Goal: Task Accomplishment & Management: Manage account settings

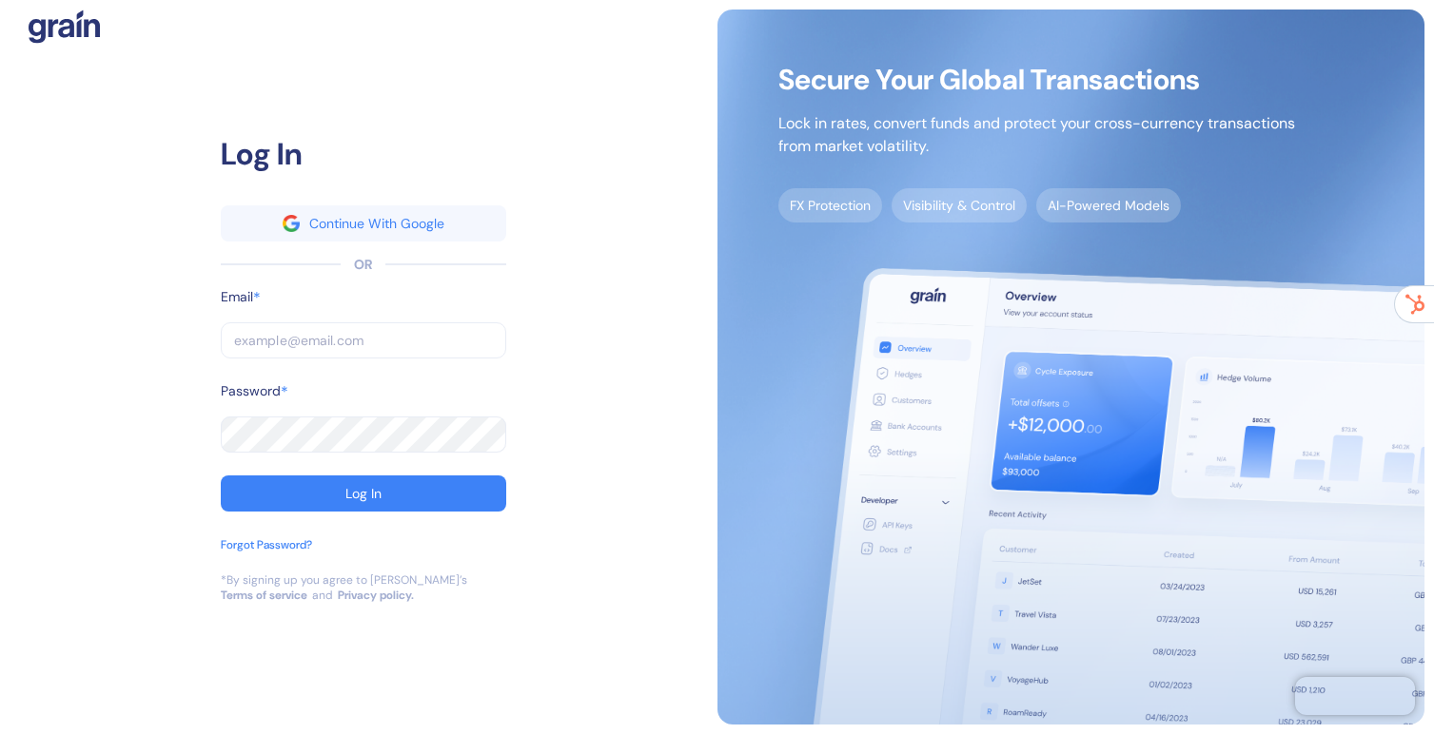
click at [582, 135] on div "Log In Continue With Google OR Email * ​ Password * ​ Log In Forgot Password? *…" at bounding box center [364, 367] width 708 height 715
click at [333, 342] on input "text" at bounding box center [363, 340] width 285 height 36
click at [0, 733] on com-1password-button at bounding box center [0, 734] width 0 height 0
type input "marc@grainfinance.co"
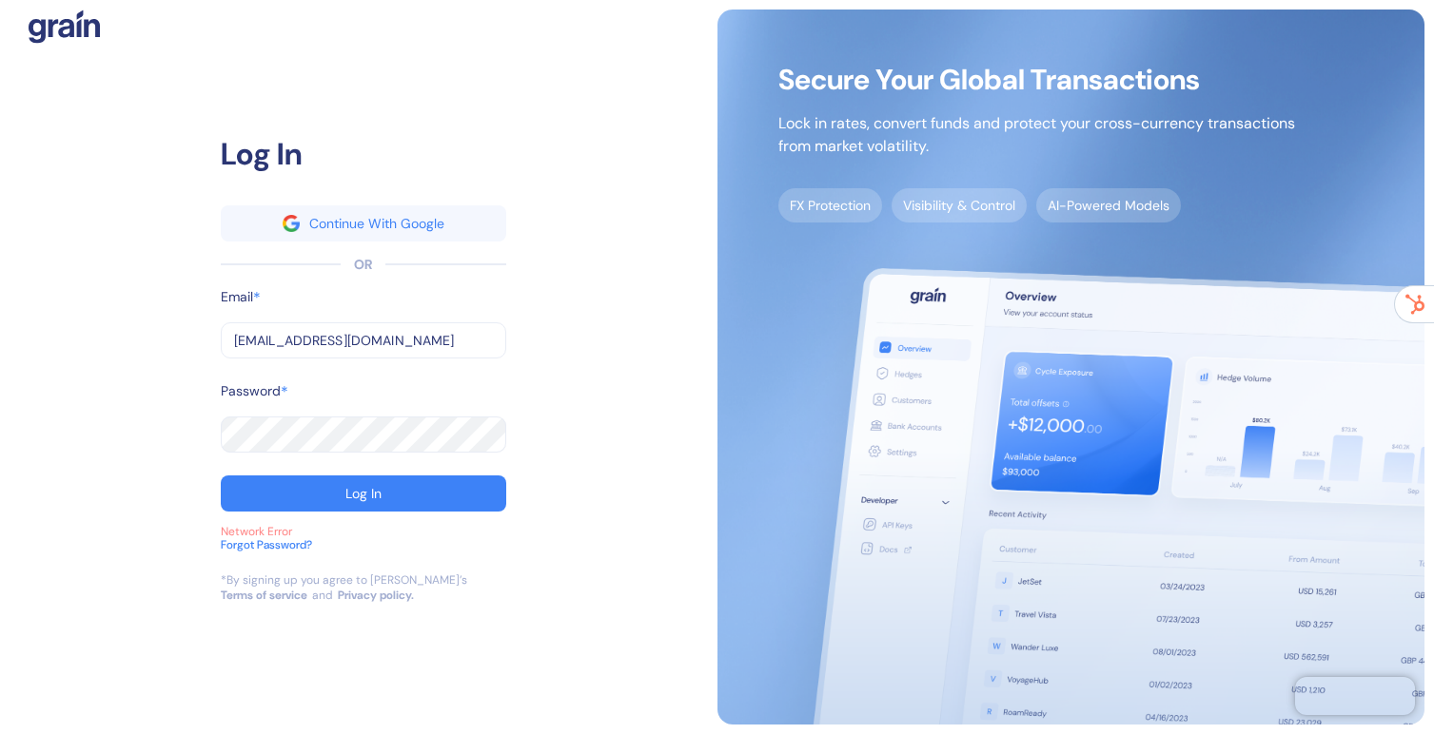
click at [602, 352] on div "Log In Continue With Google OR Email * marc@grainfinance.co ​ Password * ​ Log …" at bounding box center [364, 367] width 708 height 715
click at [664, 100] on div "Log In Continue With Google OR Email * marc@grainfinance.co ​ Password * ​ Log …" at bounding box center [364, 367] width 708 height 715
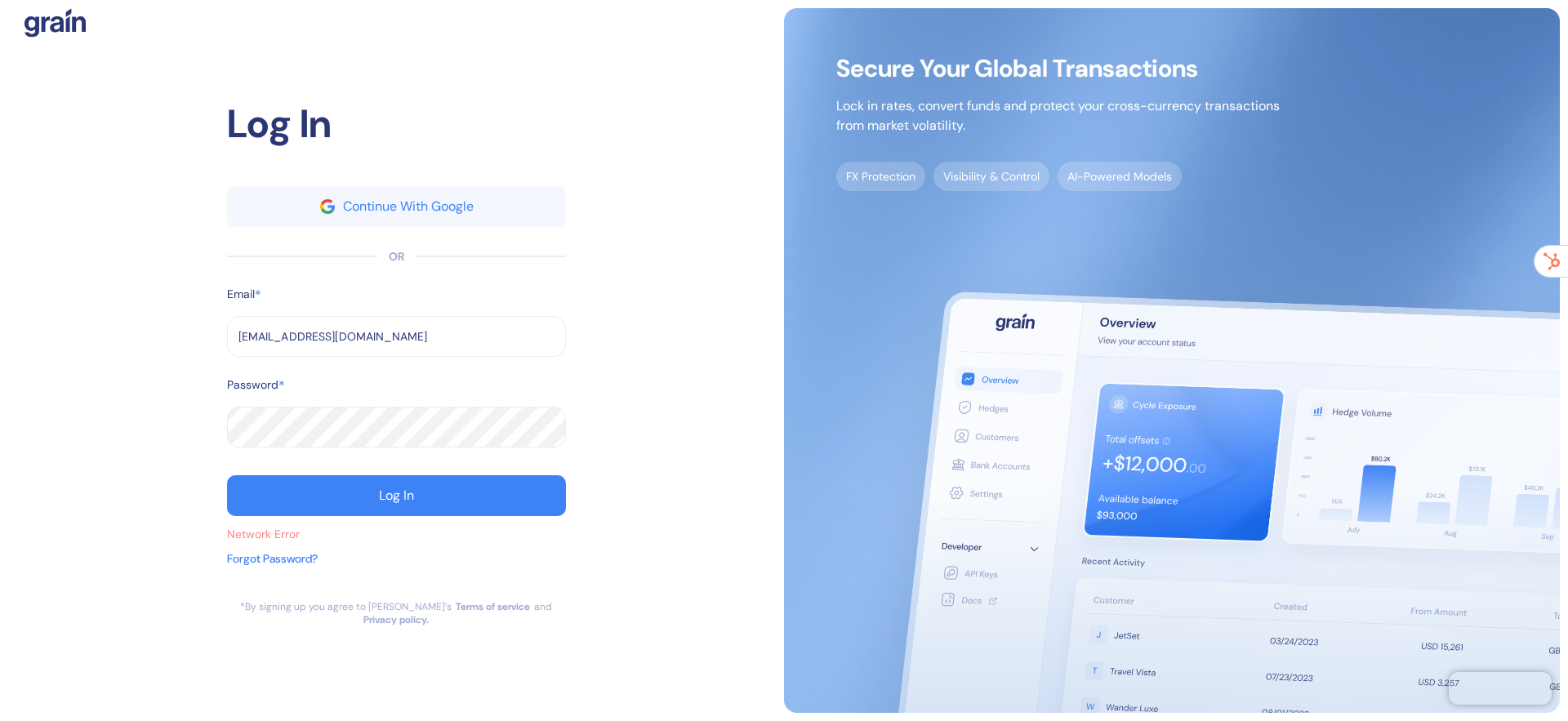
click at [659, 220] on div "Log In Continue With Google OR Email * marc@grainfinance.co ​ Password * ​ Log …" at bounding box center [397, 360] width 776 height 705
click at [464, 266] on div "OR" at bounding box center [396, 256] width 339 height 20
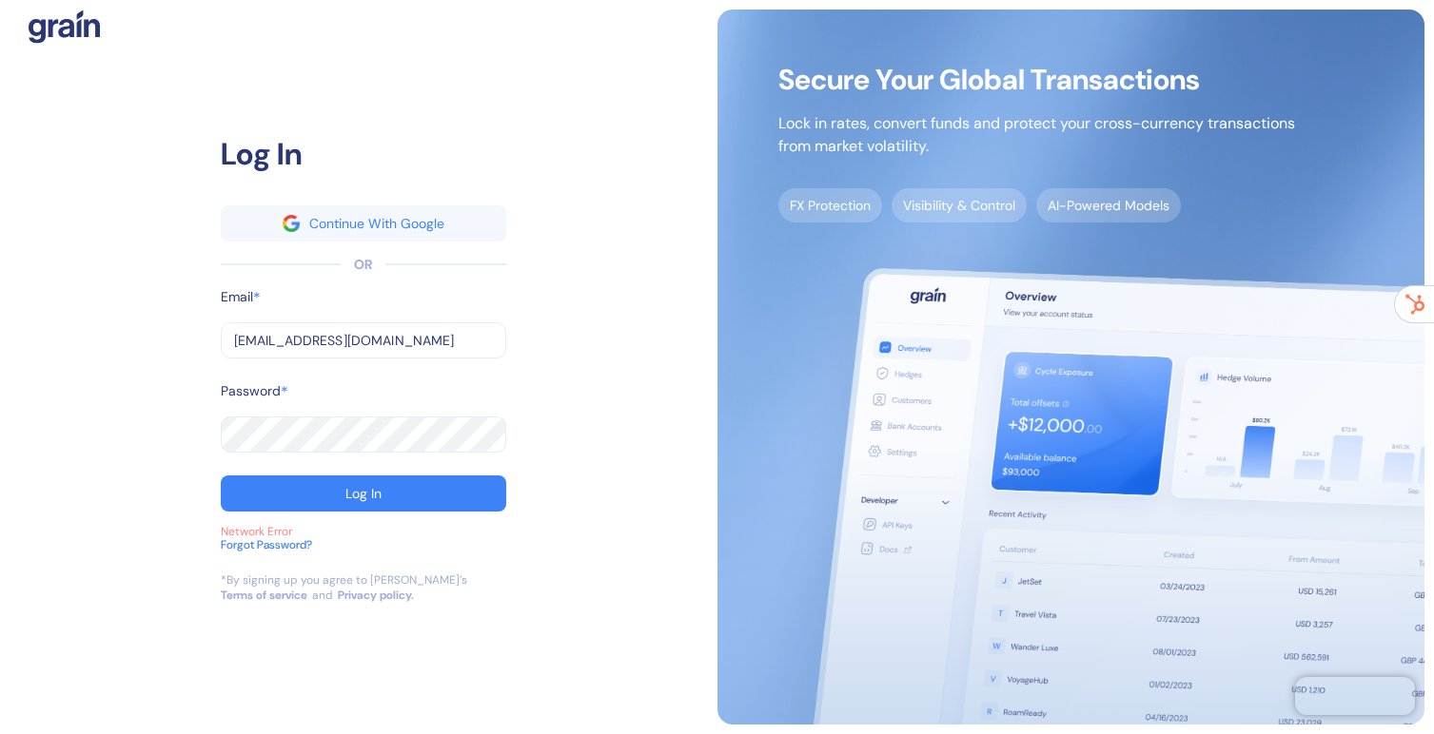
click at [68, 376] on div "Log In Continue With Google OR Email * marc@grainfinance.co ​ Password * ​ Log …" at bounding box center [364, 367] width 708 height 715
click at [317, 496] on button "Log In" at bounding box center [363, 494] width 285 height 36
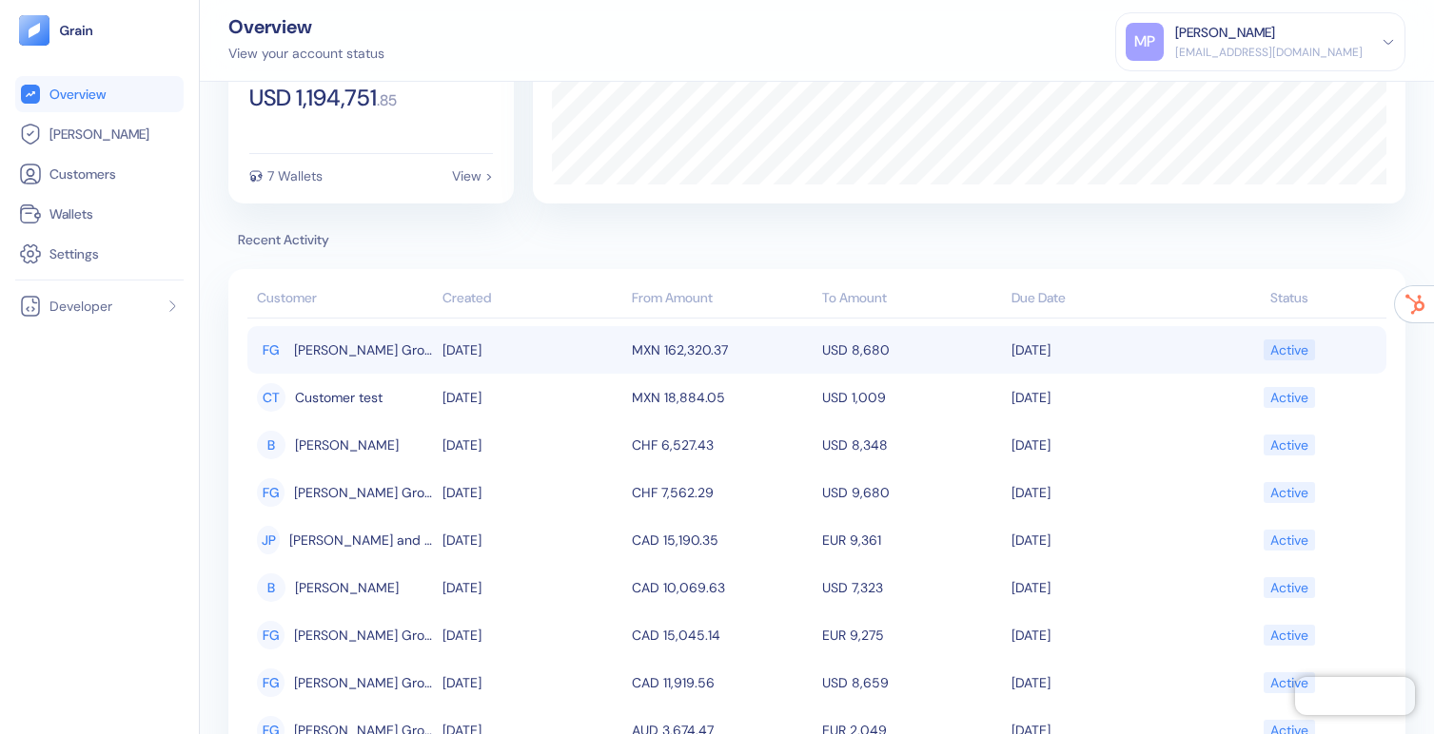
scroll to position [144, 0]
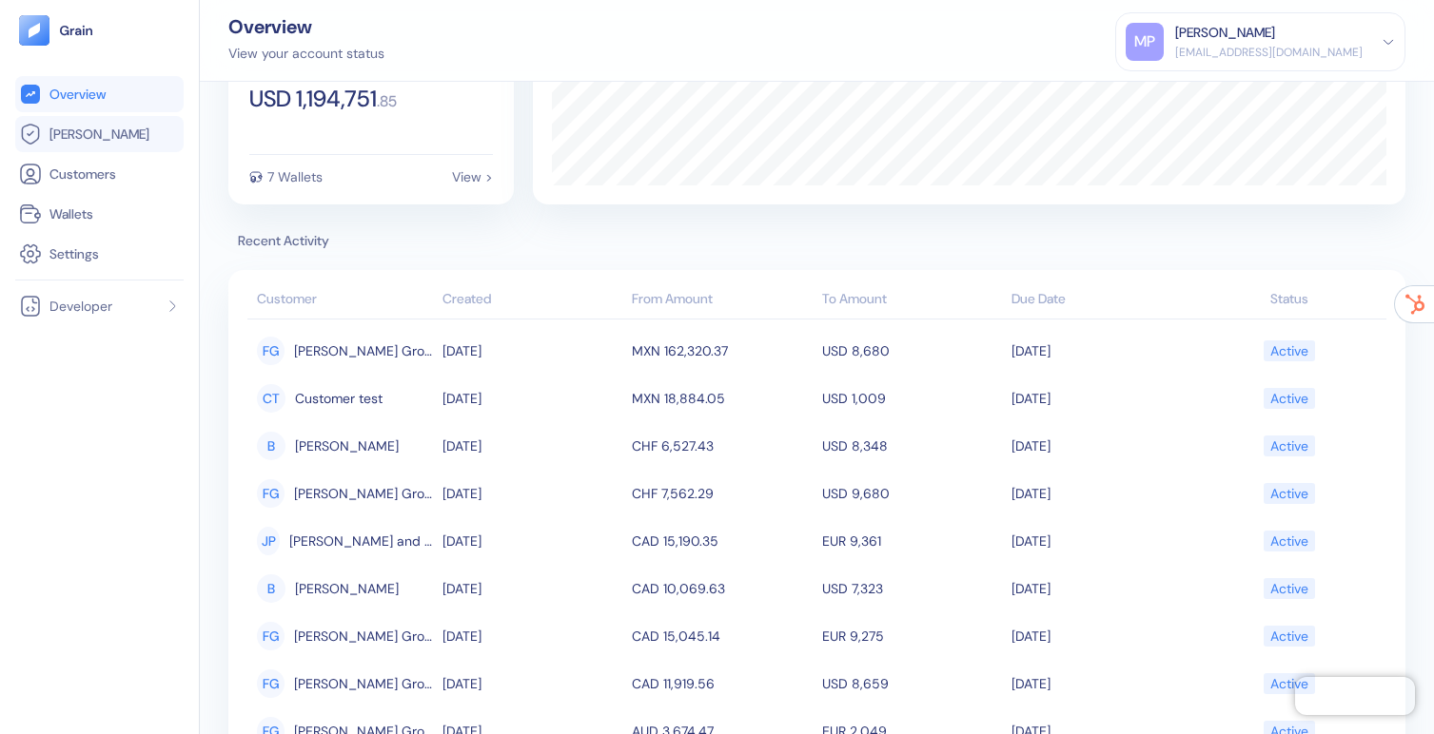
click at [62, 132] on span "Hedges" at bounding box center [99, 134] width 100 height 19
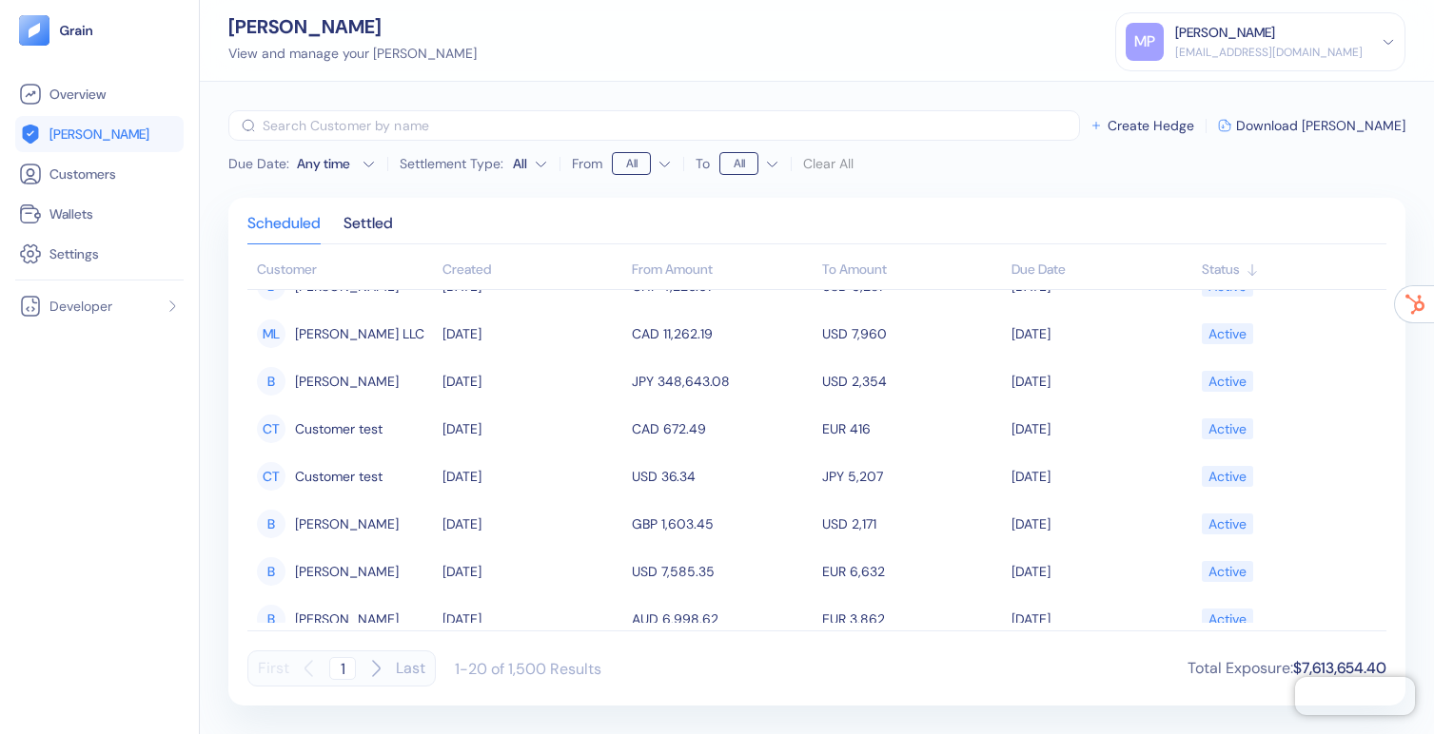
scroll to position [367, 0]
click at [361, 217] on div "Settled" at bounding box center [367, 230] width 49 height 27
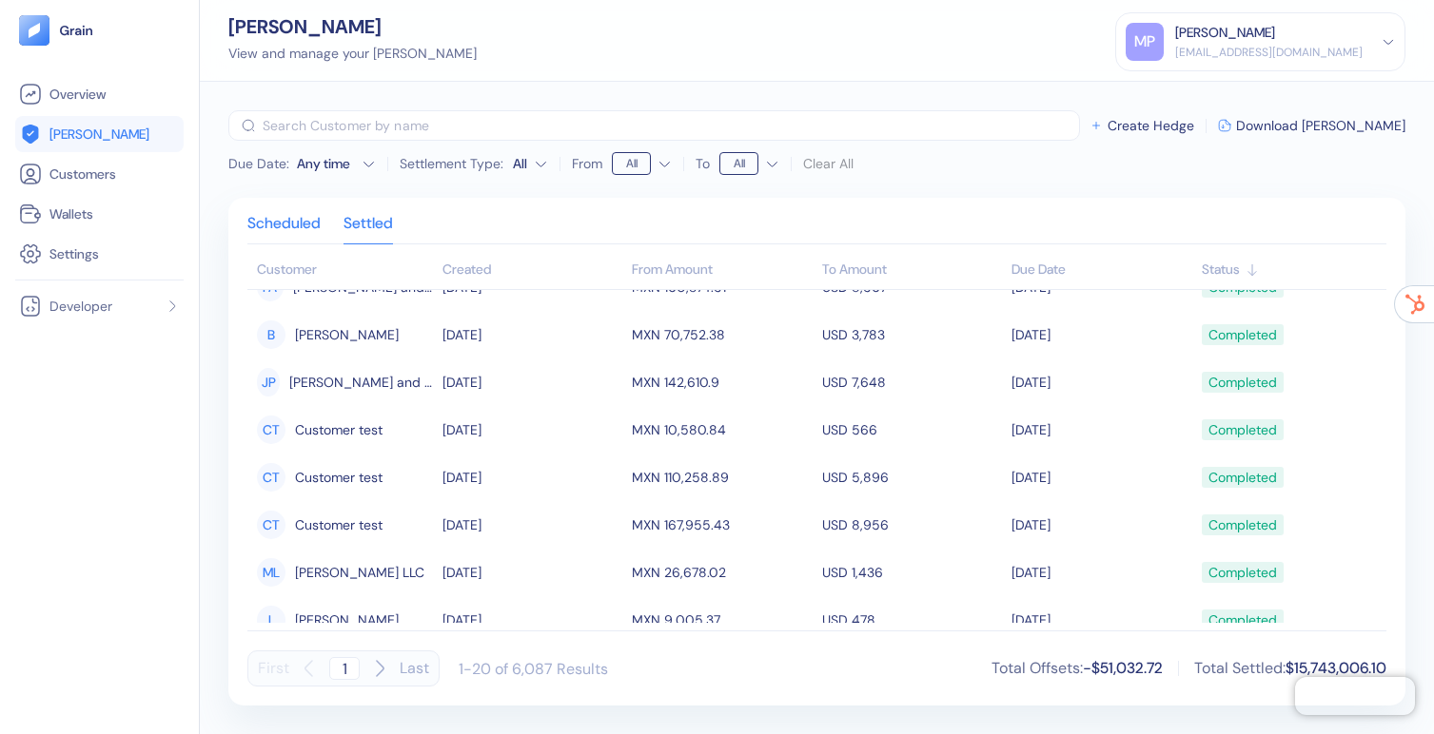
click at [290, 234] on div "Scheduled" at bounding box center [283, 230] width 73 height 27
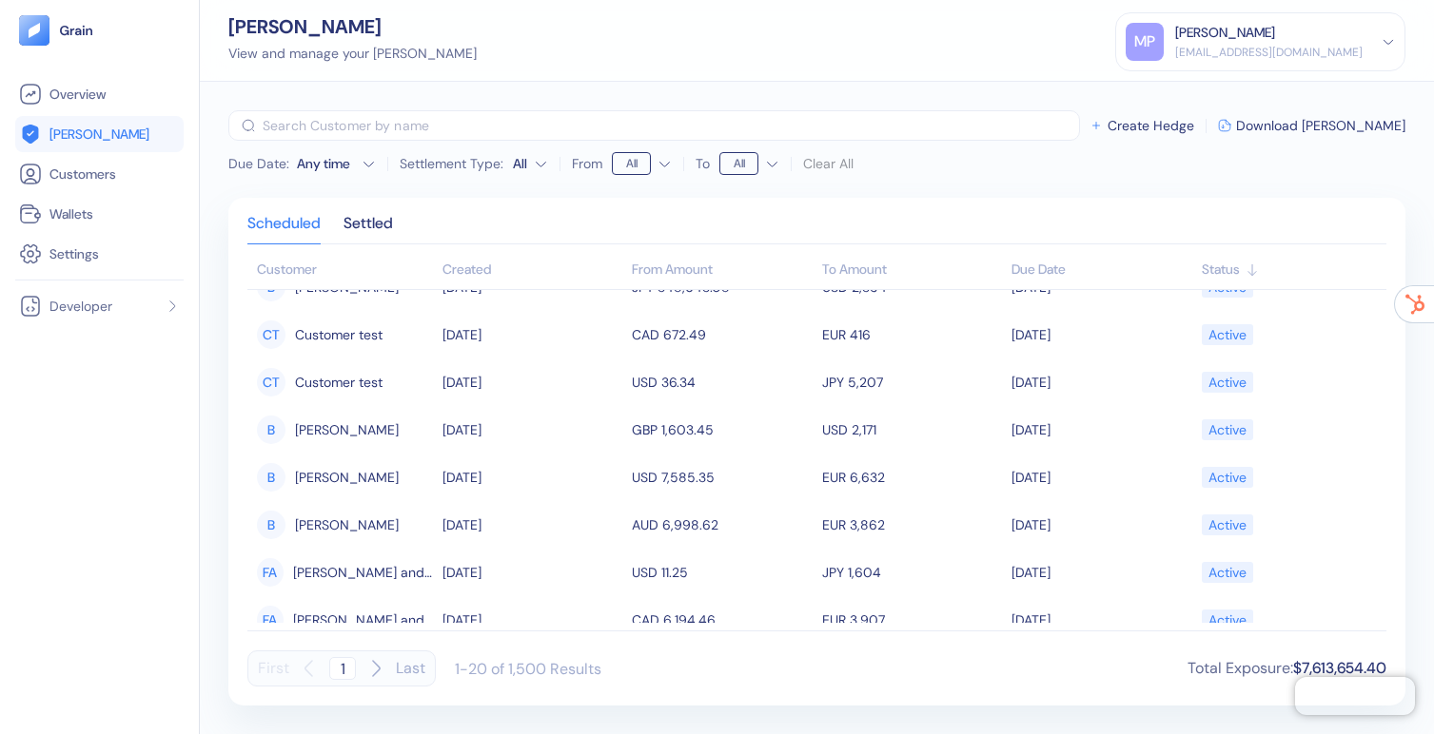
click at [400, 227] on div "Scheduled Settled" at bounding box center [816, 231] width 1139 height 28
click at [121, 224] on link "Wallets" at bounding box center [99, 214] width 161 height 23
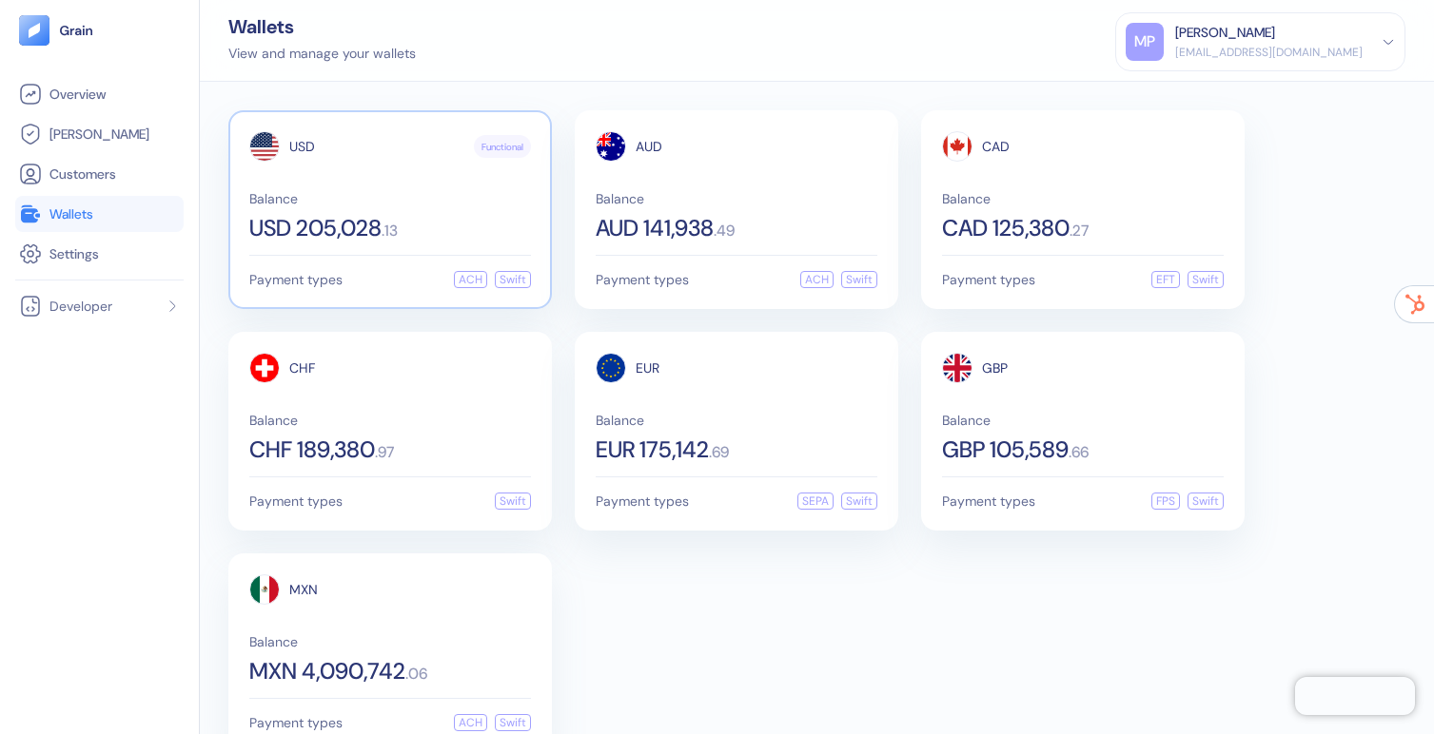
click at [439, 210] on div "Balance USD 205,028 . 13" at bounding box center [390, 216] width 282 height 48
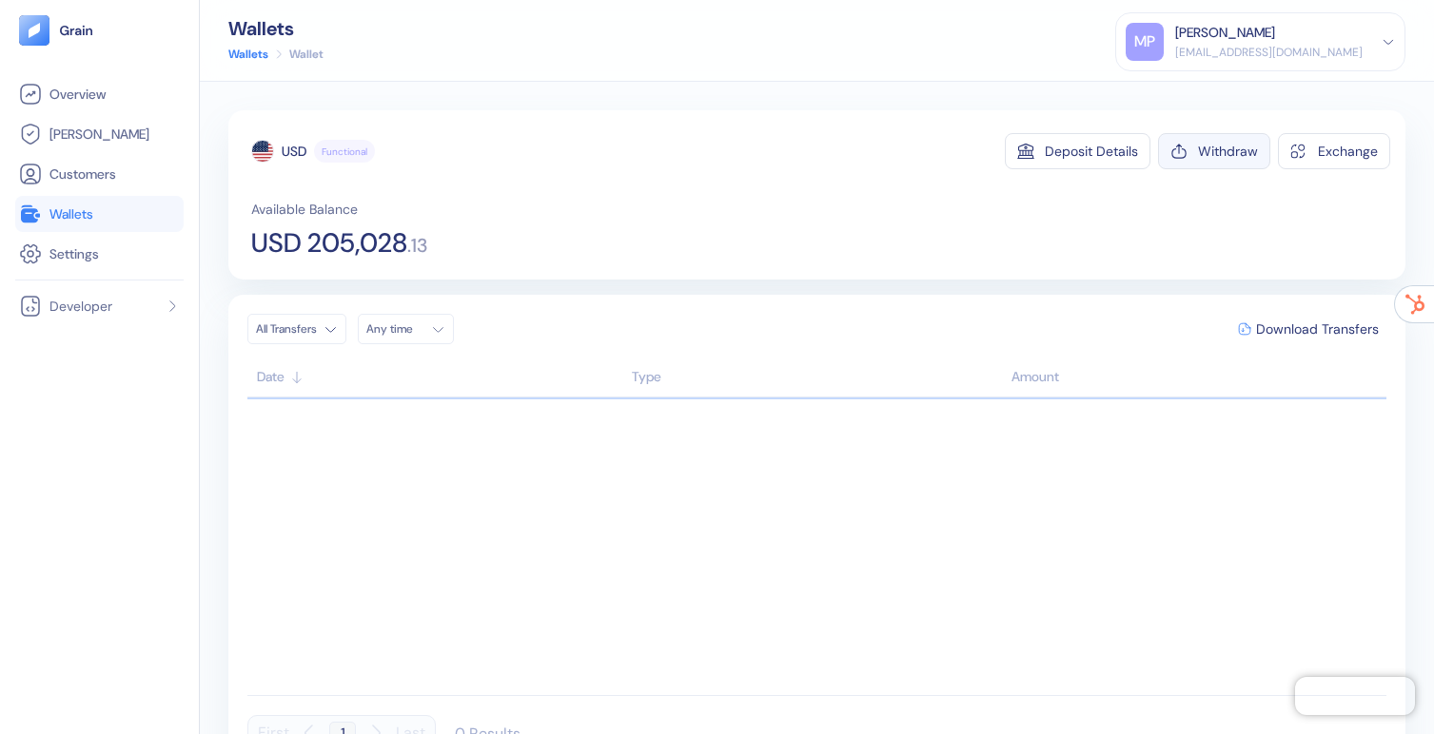
click at [1239, 158] on div "Withdraw" at bounding box center [1228, 151] width 60 height 13
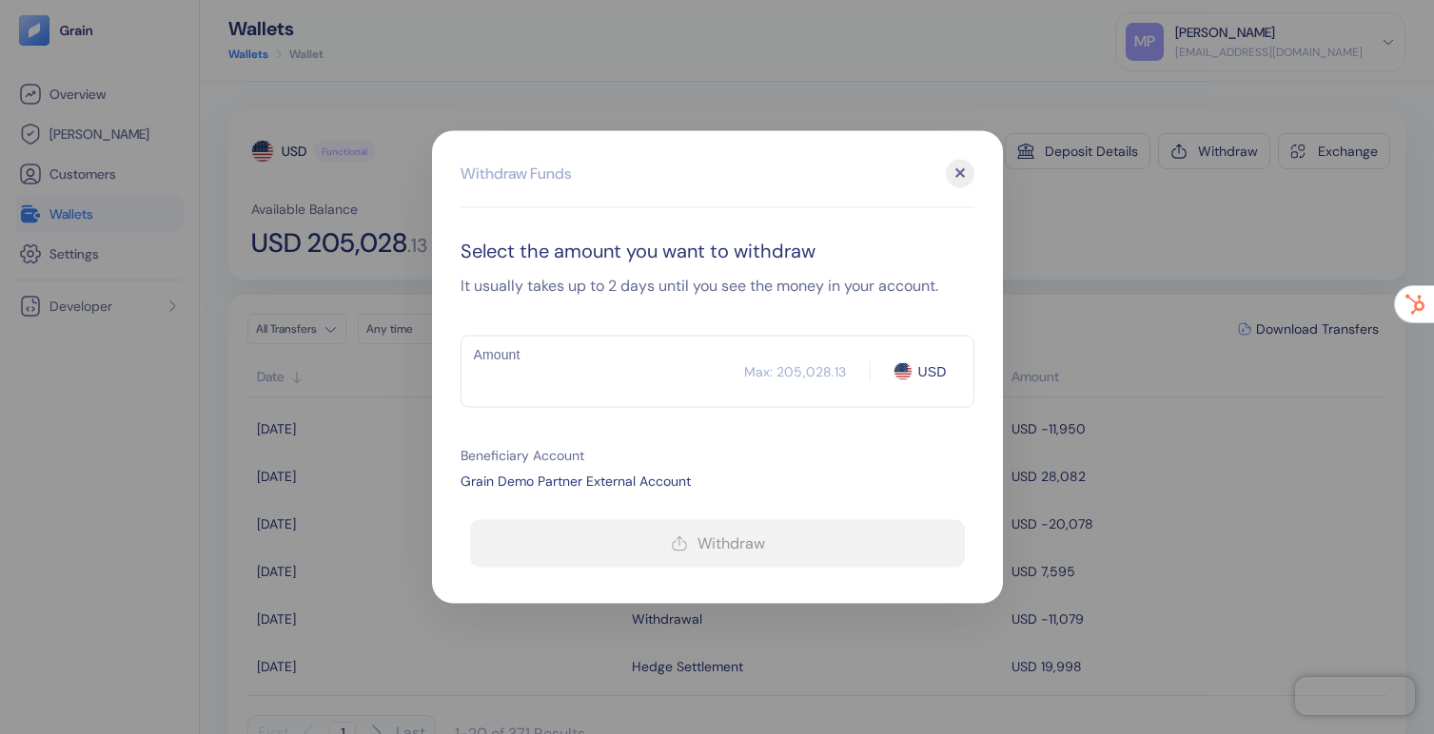
click at [808, 369] on div "Max: 205,028.13" at bounding box center [795, 370] width 103 height 19
click at [961, 169] on div "✕" at bounding box center [960, 174] width 29 height 29
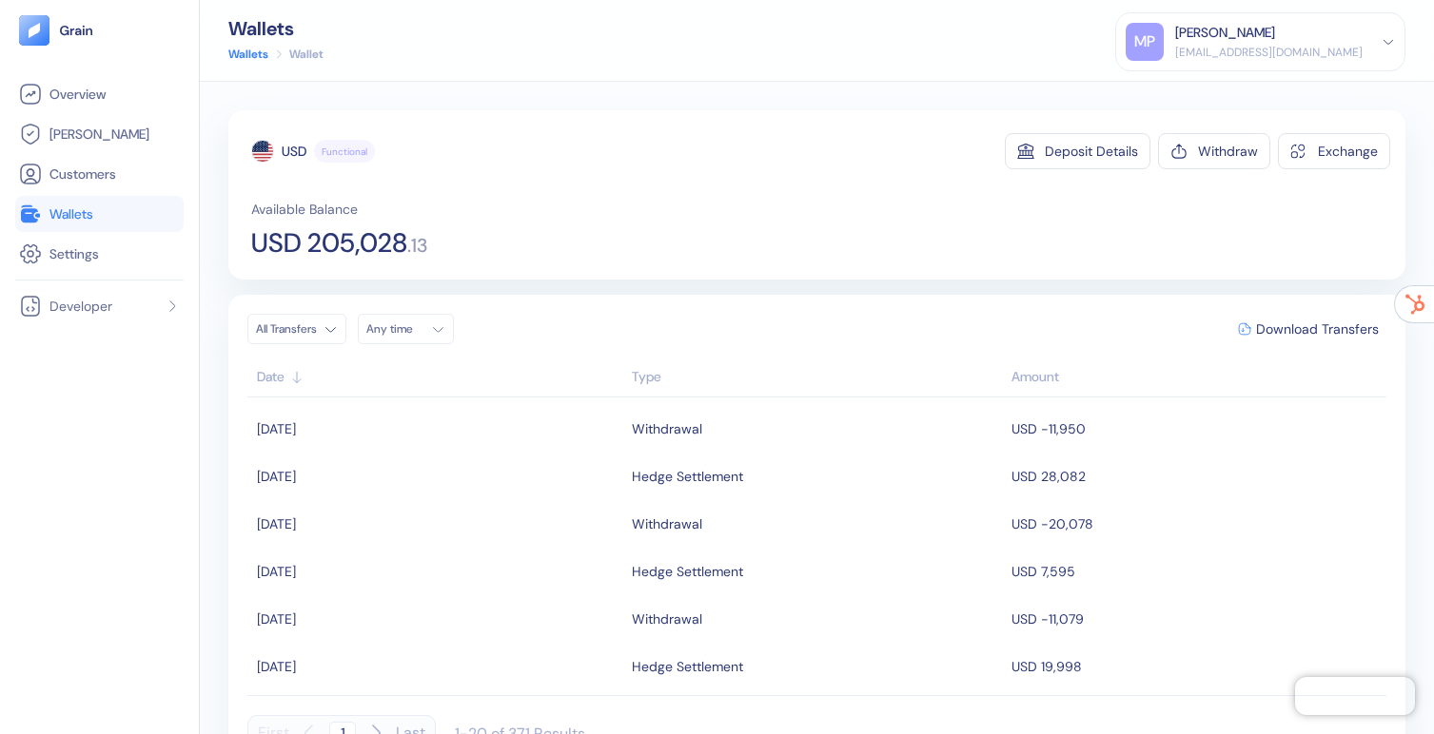
click at [629, 378] on th "Type" at bounding box center [817, 379] width 380 height 38
click at [646, 379] on div "Type" at bounding box center [817, 377] width 370 height 20
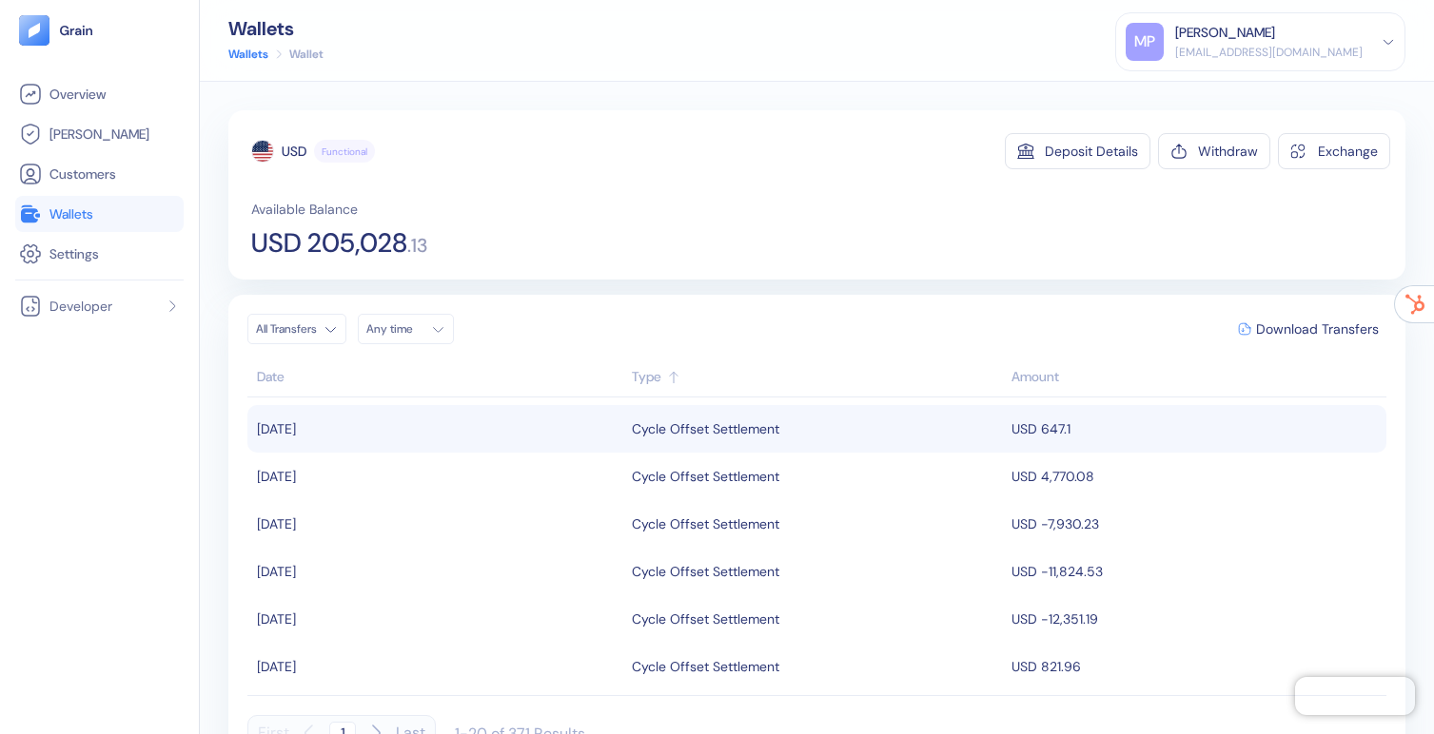
click at [749, 432] on div "Cycle Offset Settlement" at bounding box center [705, 429] width 147 height 32
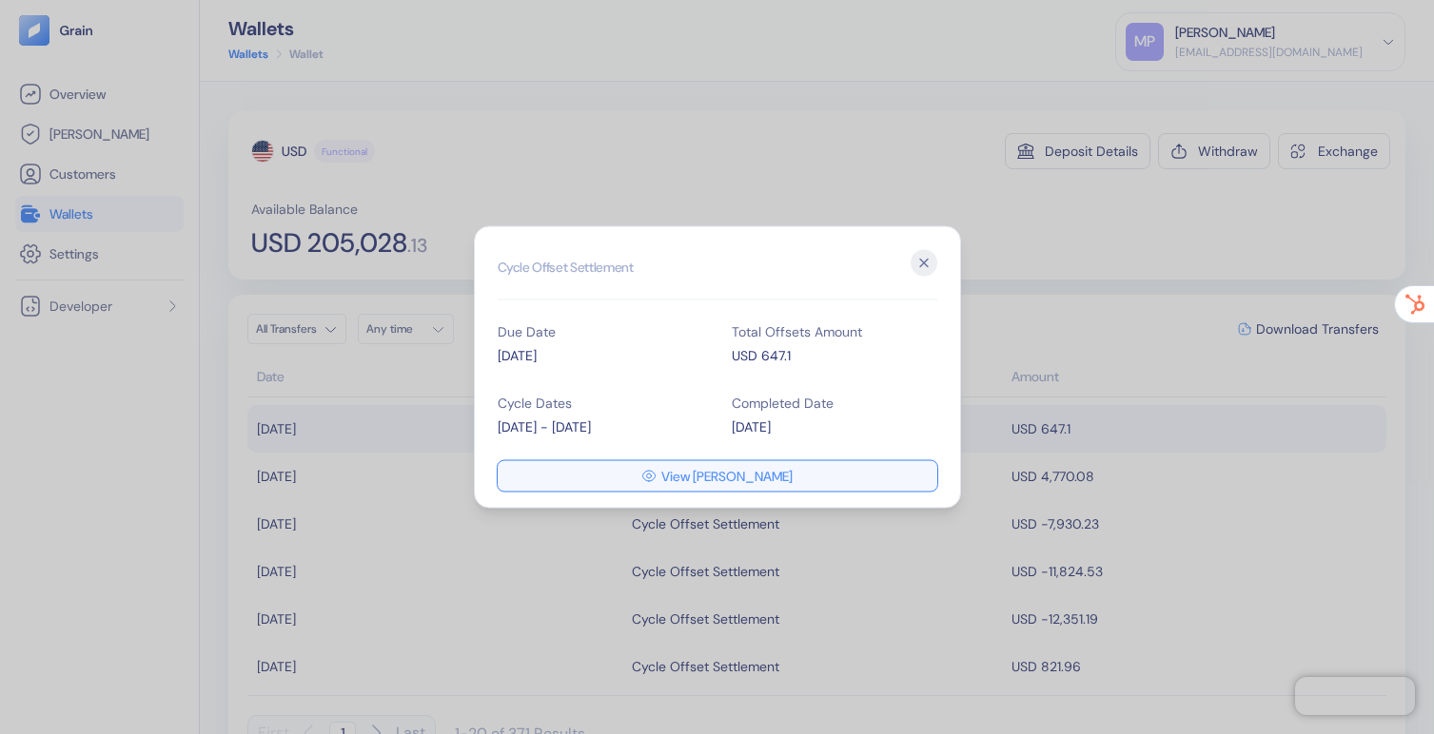
click at [744, 475] on span "View Hedges" at bounding box center [726, 476] width 131 height 13
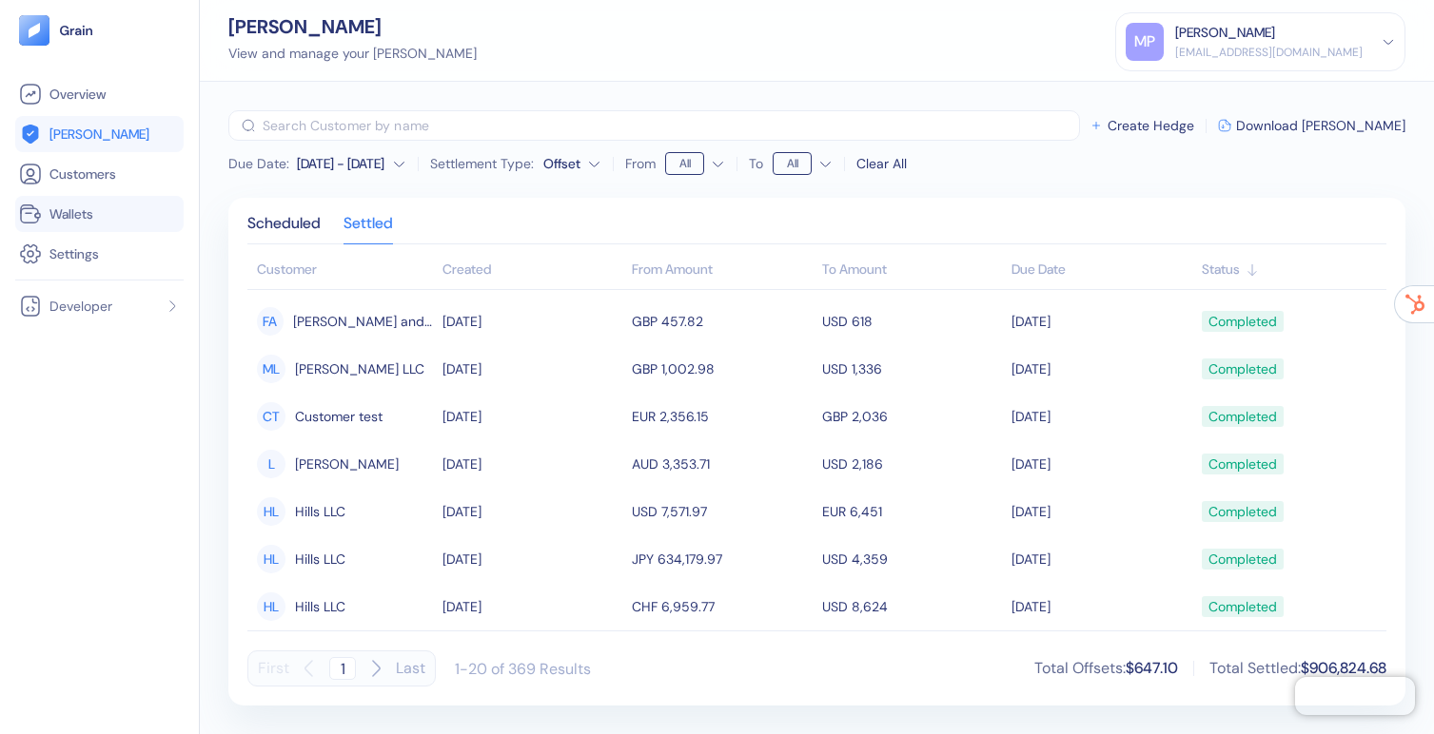
click at [96, 226] on li "Wallets" at bounding box center [99, 214] width 168 height 36
click at [79, 185] on link "Customers" at bounding box center [99, 174] width 161 height 23
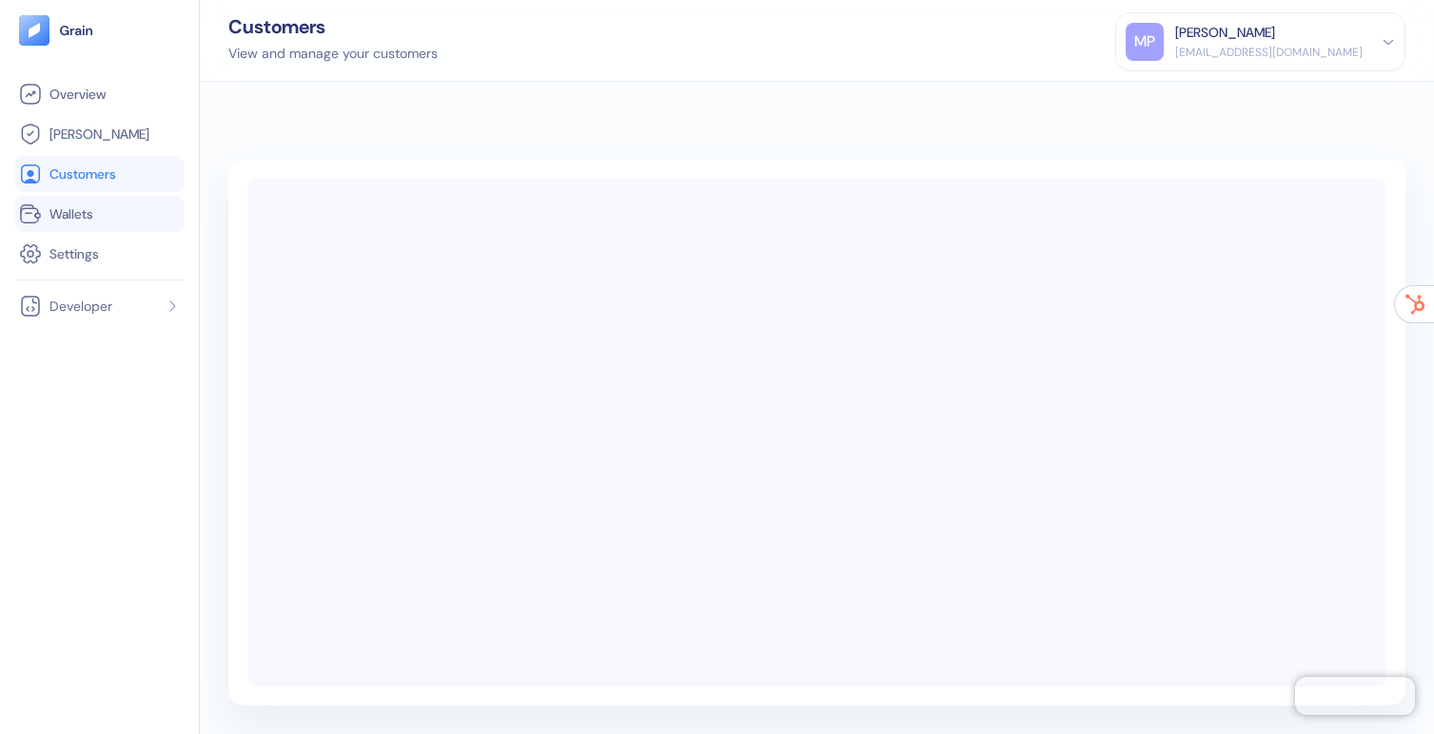
click at [80, 214] on span "Wallets" at bounding box center [71, 214] width 44 height 19
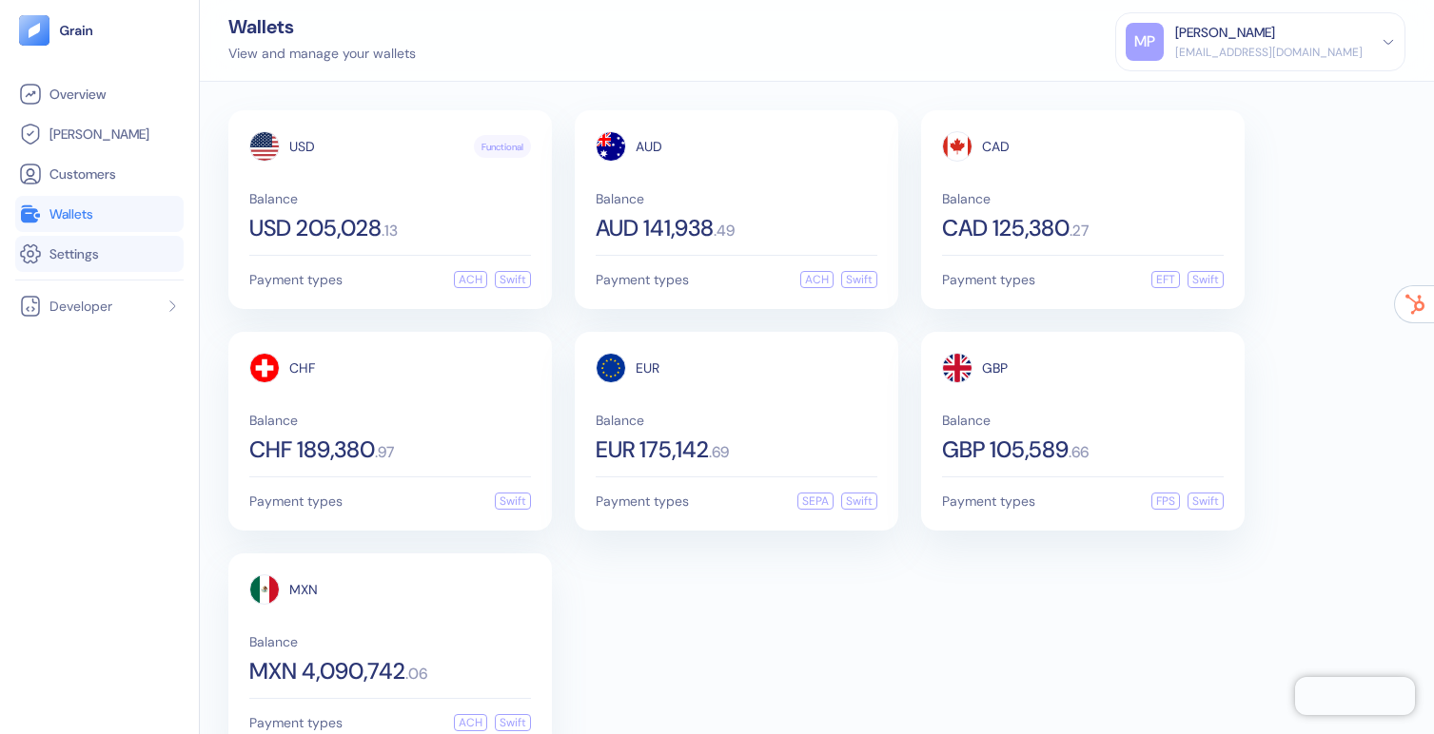
click at [73, 249] on span "Settings" at bounding box center [73, 253] width 49 height 19
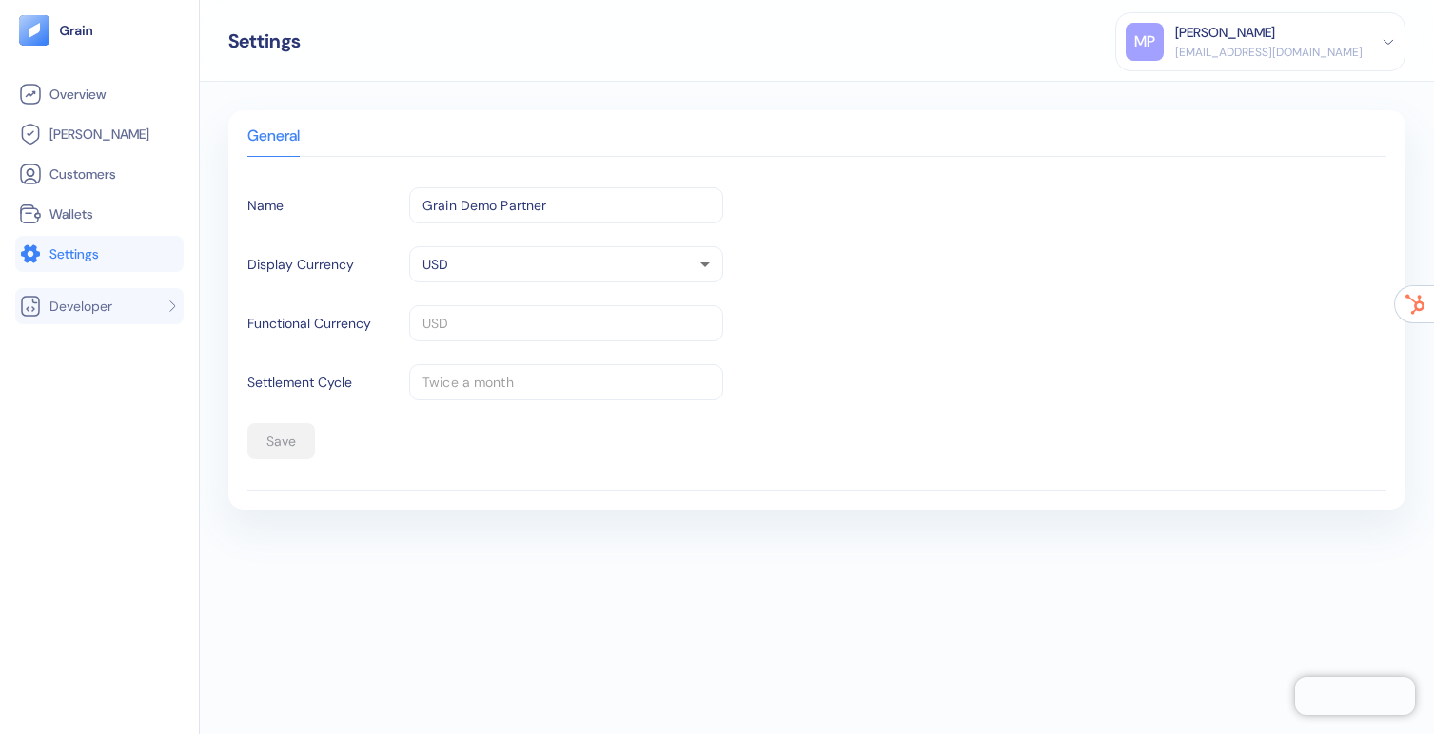
click at [109, 298] on span "Developer" at bounding box center [80, 306] width 63 height 19
click at [75, 139] on span "Hedges" at bounding box center [99, 134] width 100 height 19
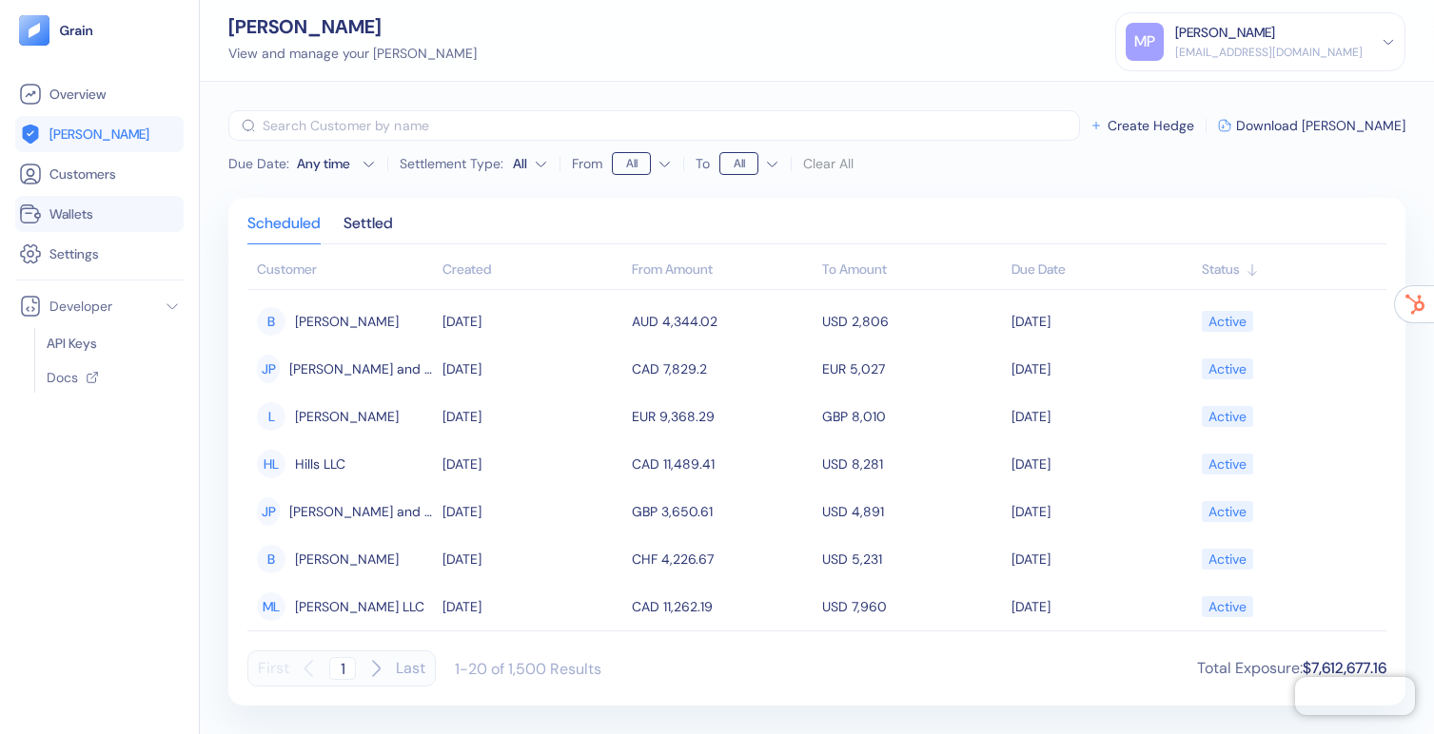
click at [89, 210] on span "Wallets" at bounding box center [71, 214] width 44 height 19
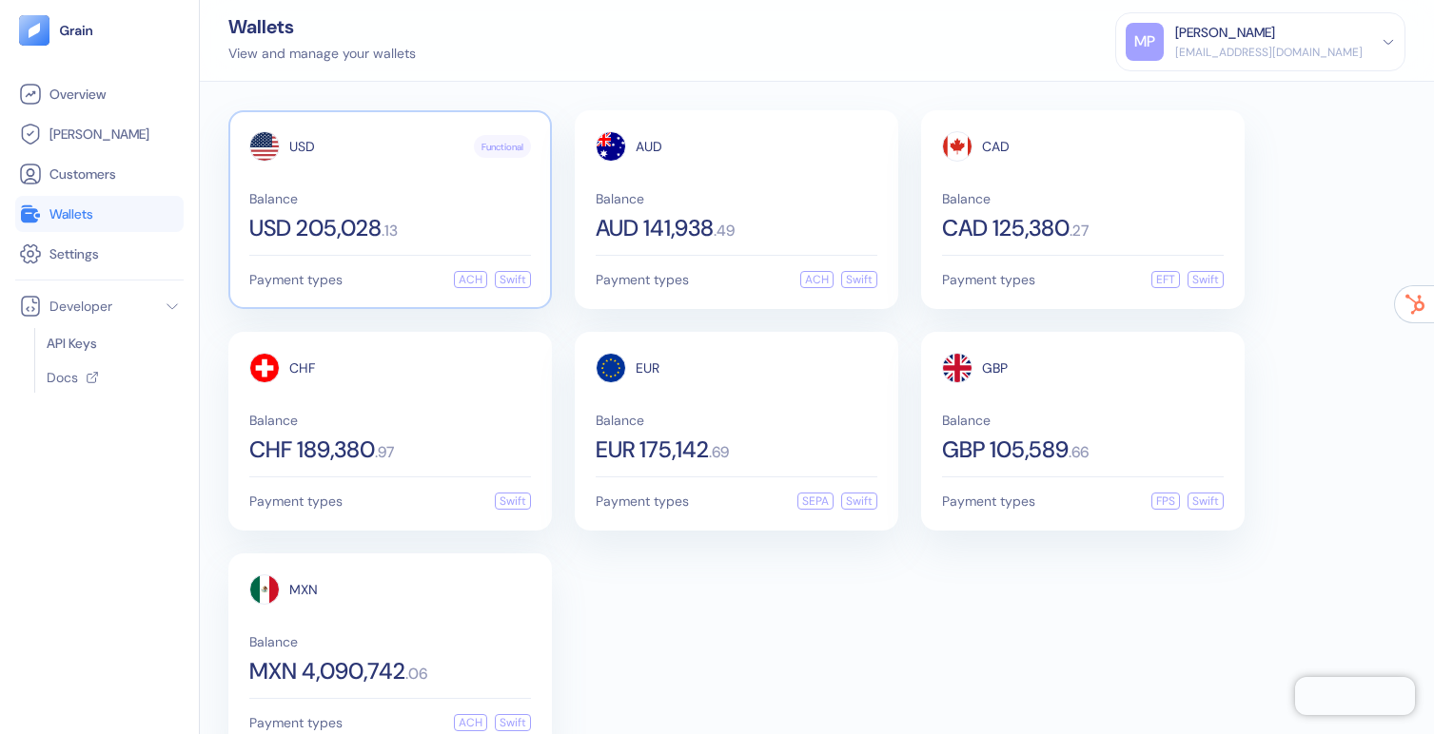
click at [376, 178] on div "USD Functional Balance USD 205,028 . 13" at bounding box center [390, 185] width 282 height 108
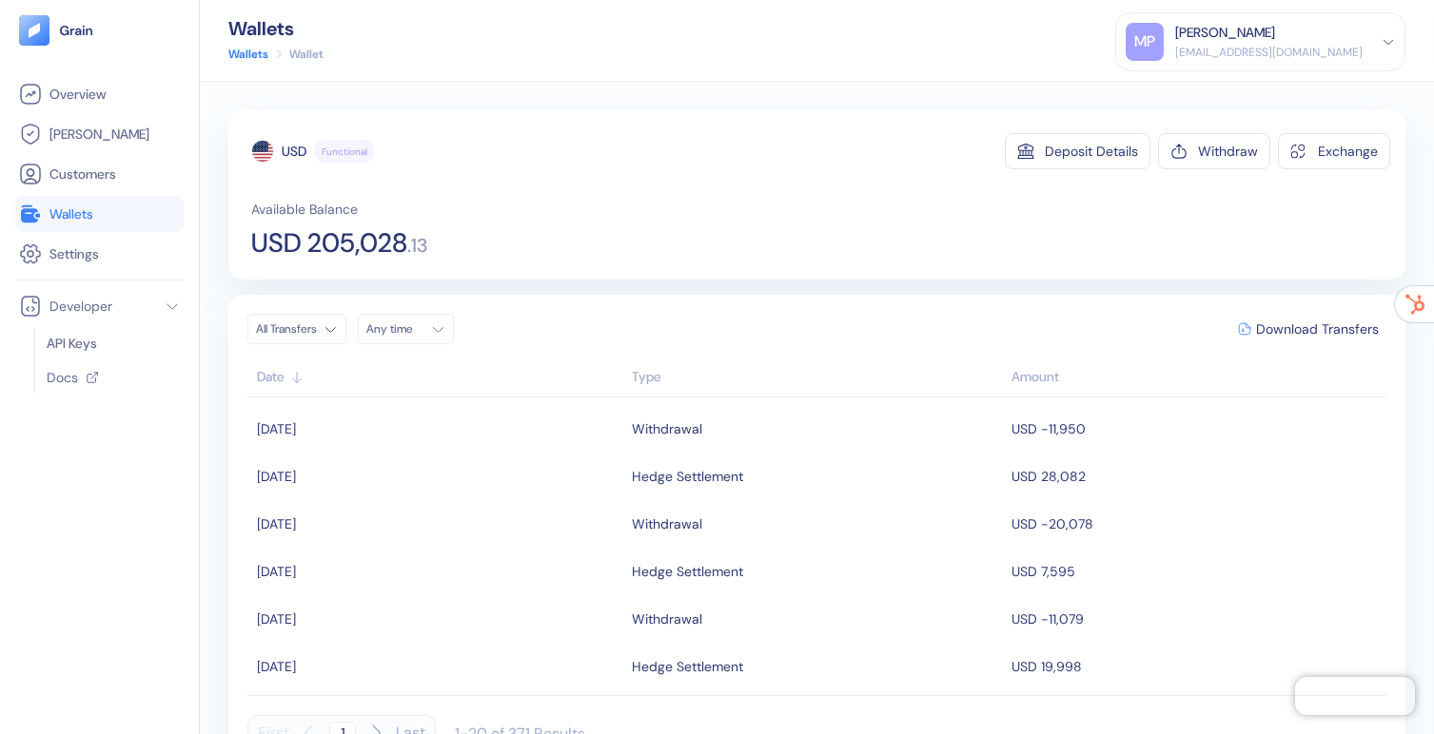
click at [659, 372] on div "Type" at bounding box center [817, 377] width 370 height 20
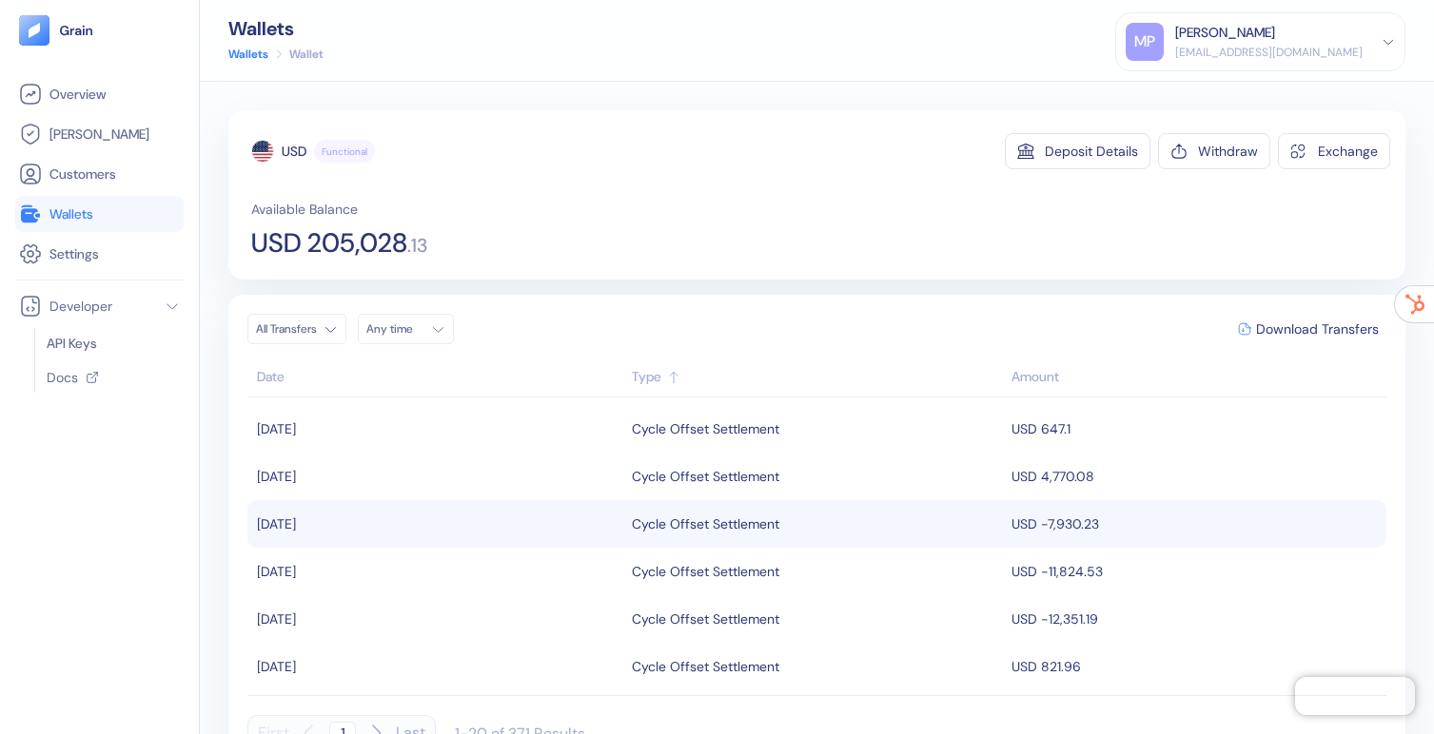
click at [732, 505] on td "Cycle Offset Settlement" at bounding box center [817, 524] width 380 height 48
